Goal: Find specific page/section: Find specific page/section

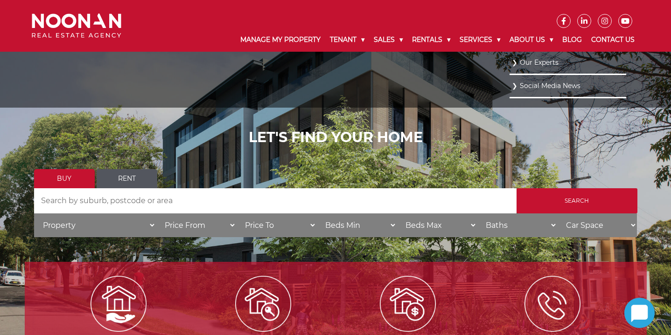
click at [534, 63] on link "Our Experts" at bounding box center [568, 62] width 112 height 13
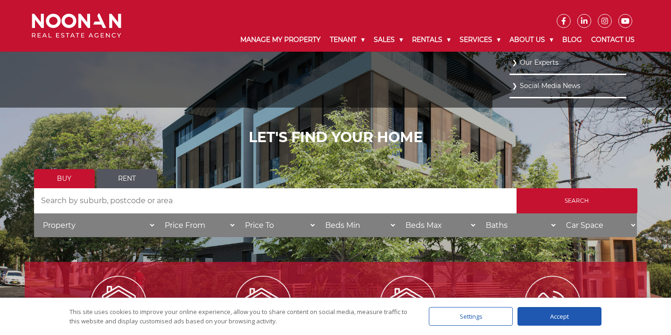
click at [522, 63] on link "Our Experts" at bounding box center [568, 62] width 112 height 13
click at [546, 67] on link "Our Experts" at bounding box center [568, 62] width 112 height 13
click at [542, 71] on li "Our Experts" at bounding box center [567, 63] width 117 height 23
click at [531, 60] on link "Our Experts" at bounding box center [568, 62] width 112 height 13
click at [541, 38] on link "About Us" at bounding box center [531, 40] width 53 height 24
